Goal: Task Accomplishment & Management: Use online tool/utility

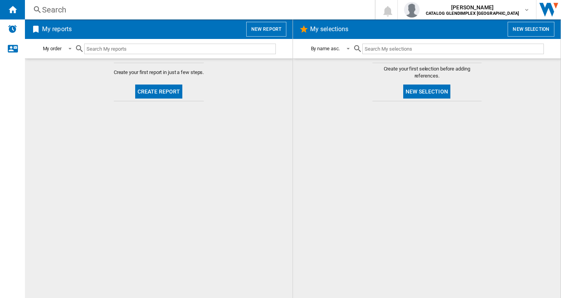
click at [268, 30] on button "New report" at bounding box center [266, 29] width 40 height 15
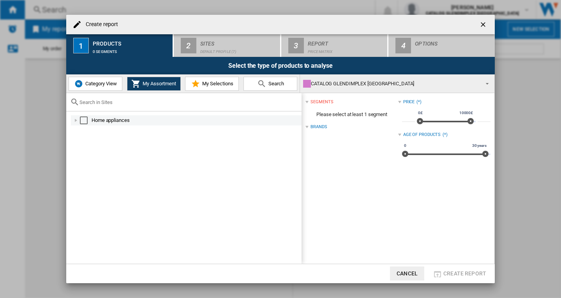
click at [85, 121] on div "Select" at bounding box center [84, 120] width 8 height 8
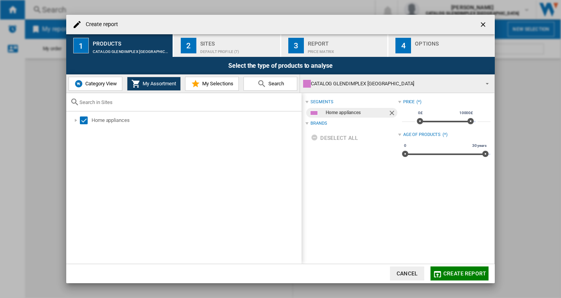
click at [212, 47] on div "Default profile (7)" at bounding box center [238, 50] width 77 height 8
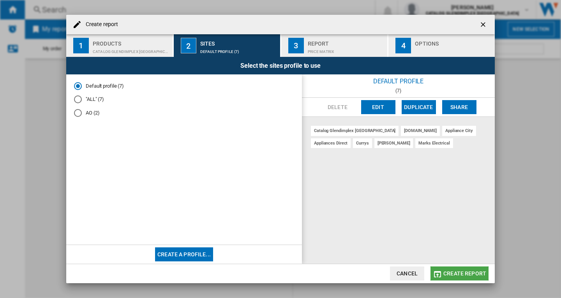
drag, startPoint x: 470, startPoint y: 273, endPoint x: 476, endPoint y: 237, distance: 36.6
click at [470, 273] on span "Create report" at bounding box center [464, 273] width 43 height 6
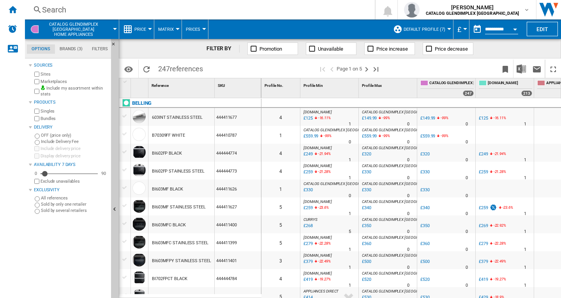
click at [149, 31] on button "Price" at bounding box center [142, 28] width 16 height 19
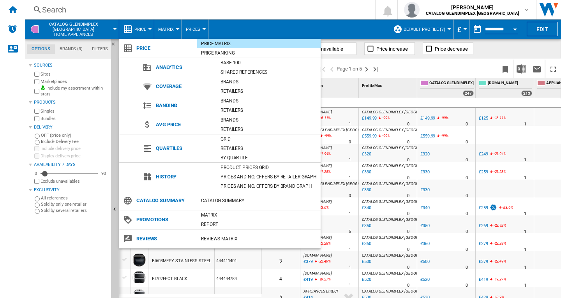
click at [52, 88] on md-backdrop at bounding box center [280, 149] width 561 height 298
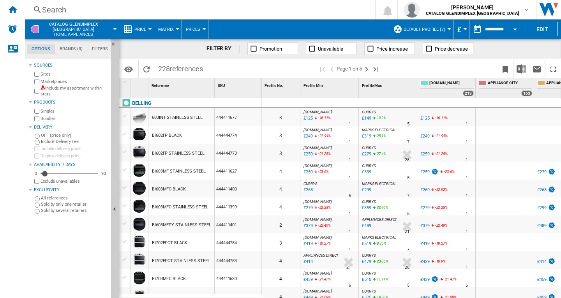
click at [148, 30] on button "Price" at bounding box center [142, 28] width 16 height 19
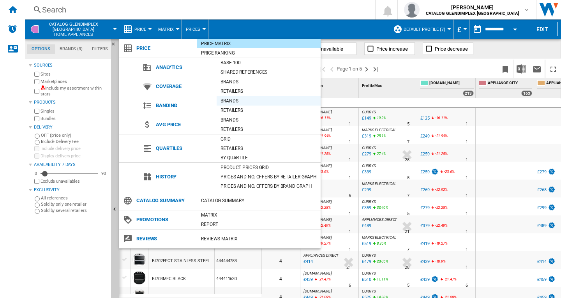
click at [232, 100] on div "Brands" at bounding box center [269, 101] width 104 height 8
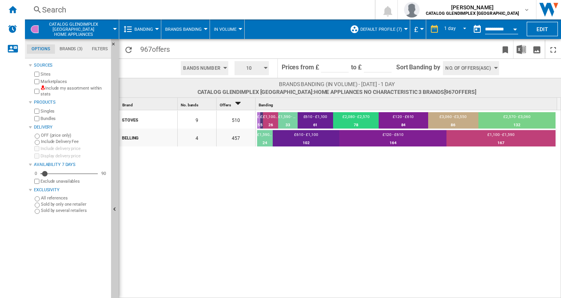
click at [265, 66] on button "10" at bounding box center [252, 68] width 34 height 14
click at [314, 161] on md-backdrop at bounding box center [280, 149] width 561 height 298
click at [114, 44] on ng-md-icon "Hide" at bounding box center [115, 46] width 9 height 9
